Goal: Task Accomplishment & Management: Manage account settings

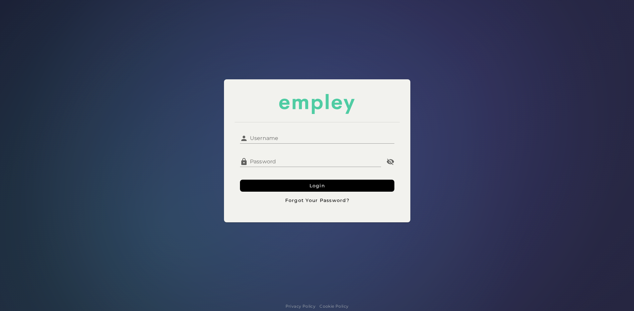
click at [268, 143] on input "Username" at bounding box center [321, 136] width 147 height 16
type input "**********"
click at [240, 180] on button "Login" at bounding box center [317, 186] width 155 height 12
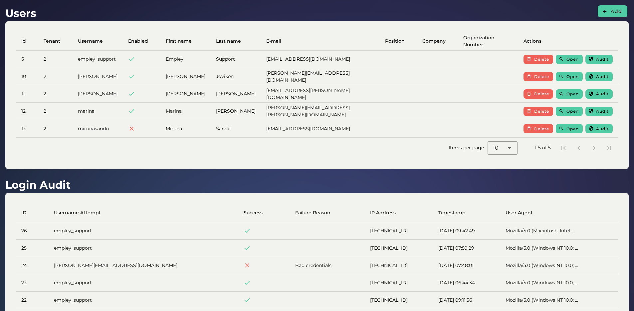
click at [321, 94] on td "[EMAIL_ADDRESS][PERSON_NAME][DOMAIN_NAME]" at bounding box center [320, 93] width 119 height 17
click at [349, 94] on td "[EMAIL_ADDRESS][PERSON_NAME][DOMAIN_NAME]" at bounding box center [320, 93] width 119 height 17
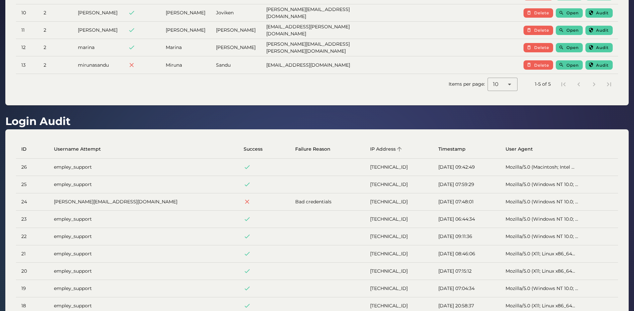
scroll to position [86, 0]
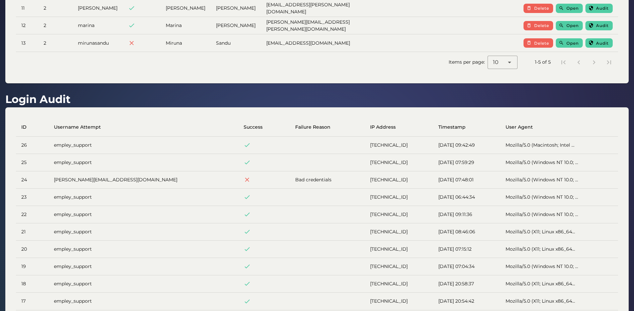
click at [290, 175] on td "Bad credentials" at bounding box center [327, 179] width 75 height 17
click at [135, 180] on td "[PERSON_NAME][EMAIL_ADDRESS][DOMAIN_NAME]" at bounding box center [144, 179] width 190 height 17
click at [149, 180] on td "[PERSON_NAME][EMAIL_ADDRESS][DOMAIN_NAME]" at bounding box center [144, 179] width 190 height 17
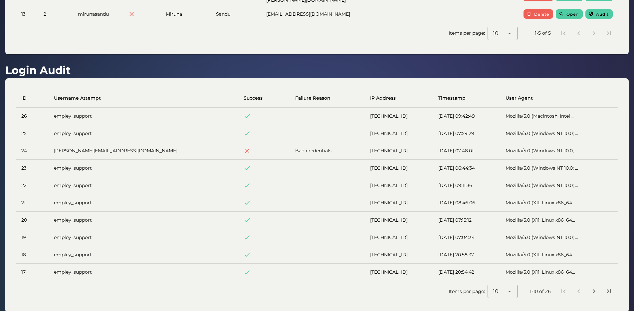
scroll to position [131, 0]
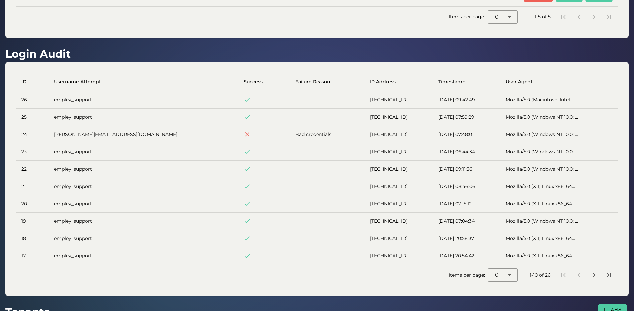
click at [131, 137] on td "[PERSON_NAME][EMAIL_ADDRESS][DOMAIN_NAME]" at bounding box center [144, 134] width 190 height 17
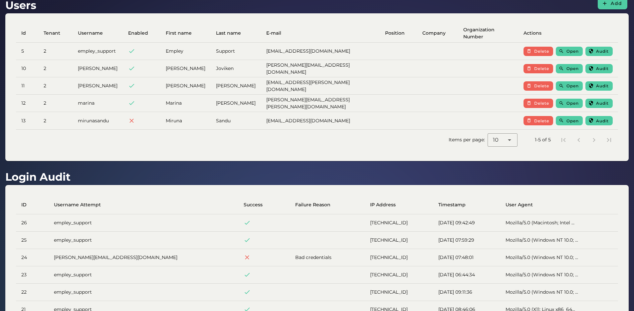
scroll to position [9, 0]
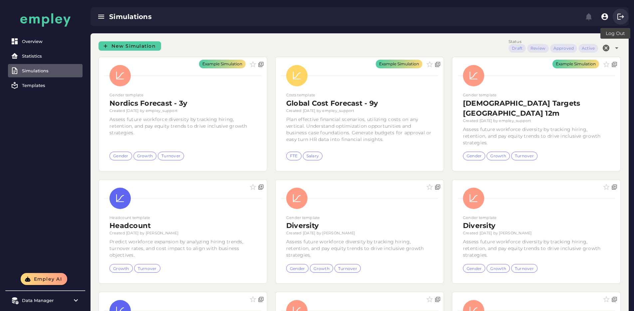
click at [614, 15] on button "button" at bounding box center [621, 17] width 16 height 16
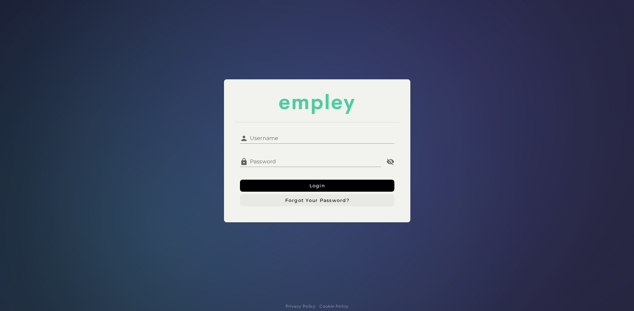
click at [328, 201] on span "Forgot Your Password?" at bounding box center [317, 200] width 65 height 6
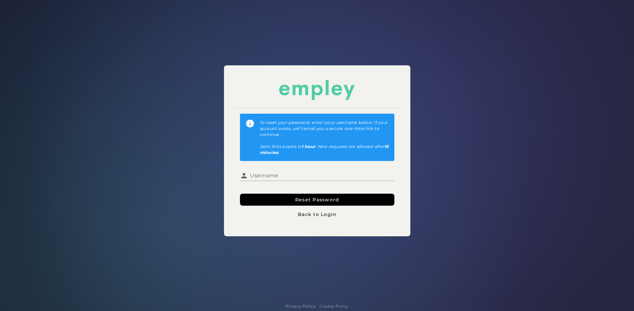
click at [172, 118] on div "To reset your password, enter your username below. If your account exists, we’l…" at bounding box center [317, 150] width 642 height 309
click at [475, 92] on div "To reset your password, enter your username below. If your account exists, we’l…" at bounding box center [317, 150] width 642 height 309
click at [328, 213] on span "Back to Login" at bounding box center [317, 214] width 39 height 6
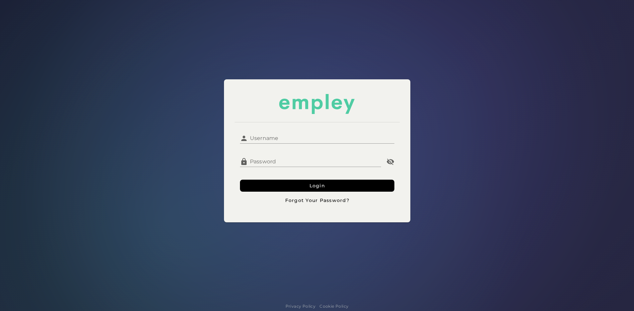
click at [266, 133] on input "Username" at bounding box center [321, 136] width 147 height 16
type input "**********"
click at [240, 180] on button "Login" at bounding box center [317, 186] width 155 height 12
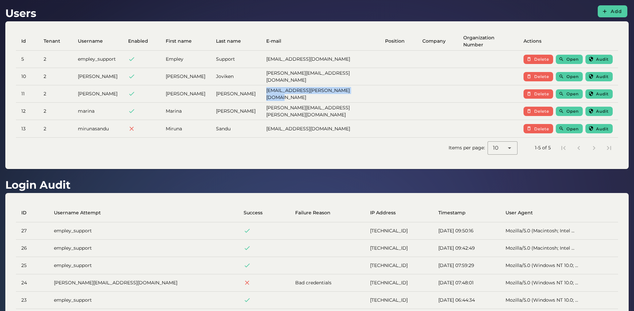
drag, startPoint x: 261, startPoint y: 92, endPoint x: 355, endPoint y: 97, distance: 94.7
click at [355, 97] on td "SusanLindsted.Madsen@alfalaval.com" at bounding box center [320, 93] width 119 height 17
copy td "SusanLindsted.Madsen@alfalaval.com"
